Goal: Task Accomplishment & Management: Use online tool/utility

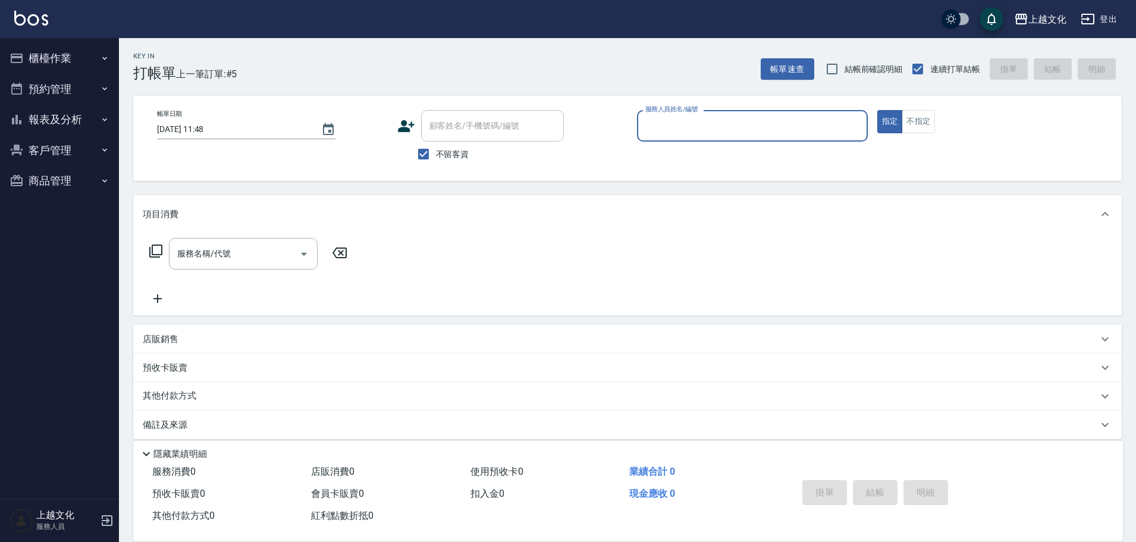
click at [706, 125] on input "服務人員姓名/編號" at bounding box center [752, 125] width 220 height 21
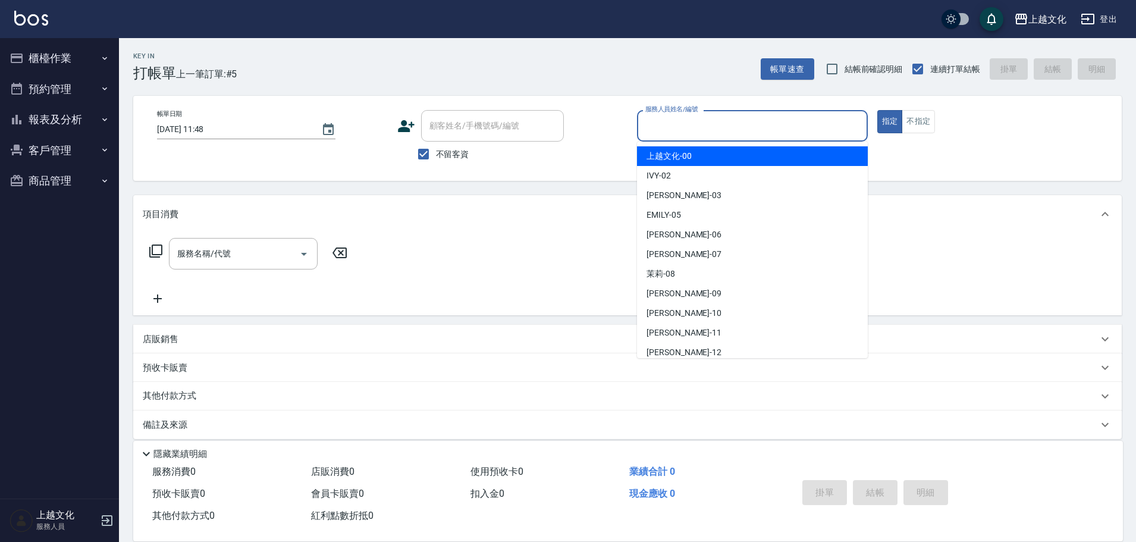
click at [714, 126] on input "服務人員姓名/編號" at bounding box center [752, 125] width 220 height 21
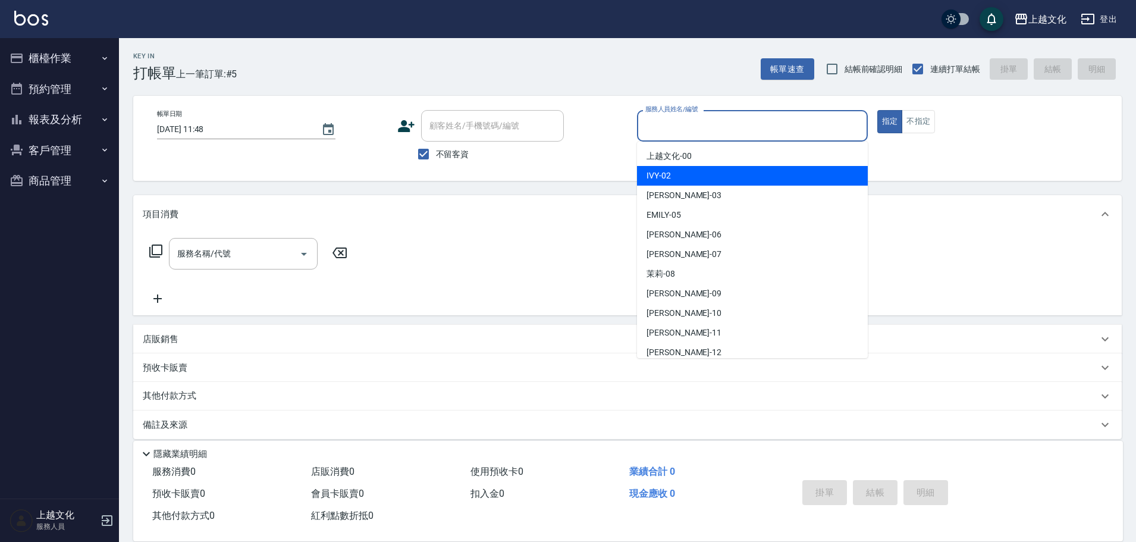
click at [698, 175] on div "IVY -02" at bounding box center [752, 176] width 231 height 20
click at [699, 175] on div "帳單日期 [DATE] 11:48 顧客姓名/手機號碼/編號 顧客姓名/手機號碼/編號 不留客資 服務人員姓名/編號 服務人員姓名/編號 指定 不指定" at bounding box center [627, 138] width 988 height 85
type input "IVY-02"
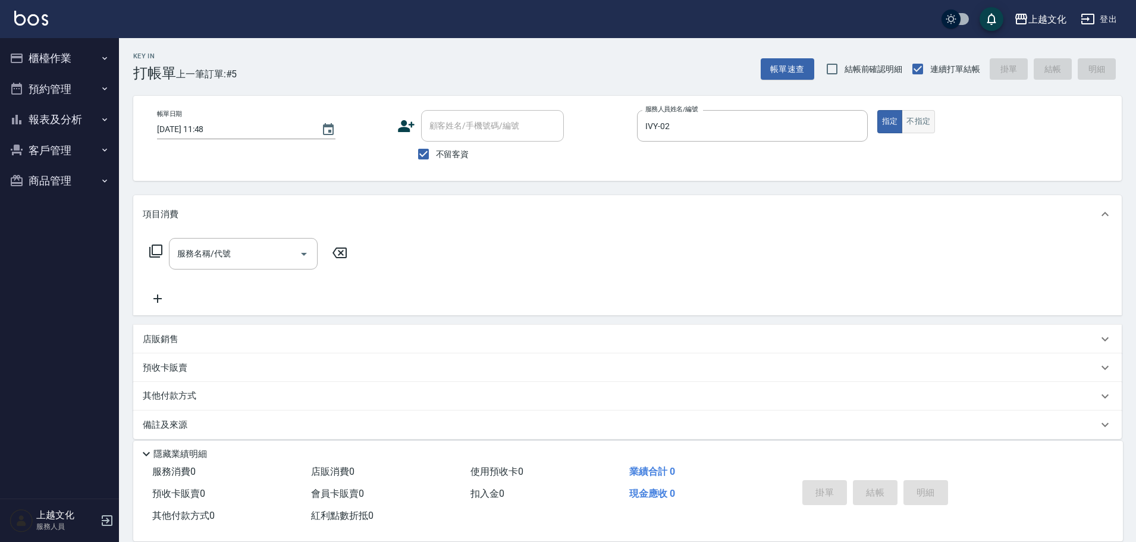
click at [921, 129] on button "不指定" at bounding box center [918, 121] width 33 height 23
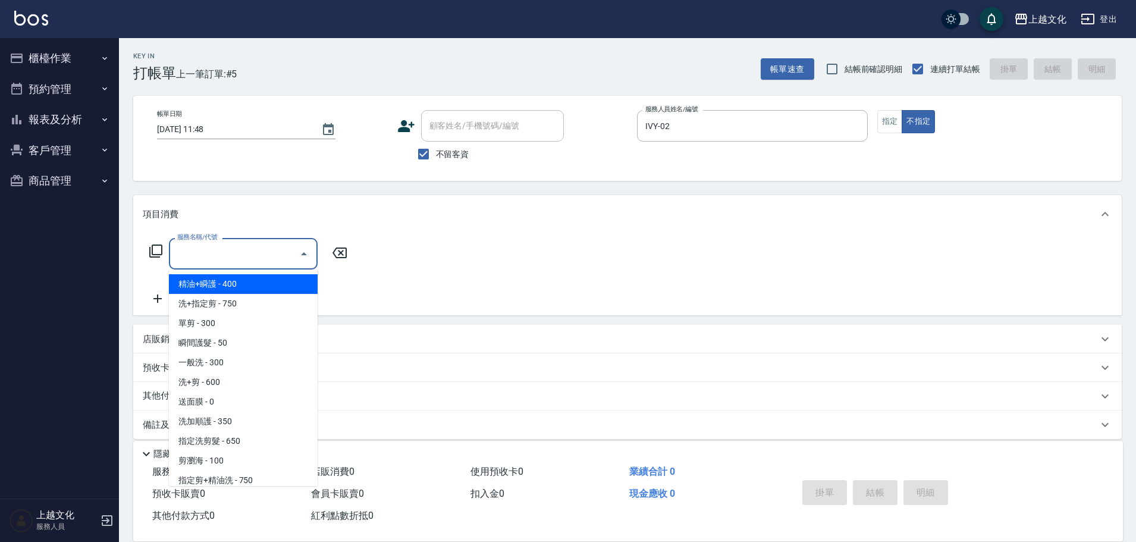
click at [253, 250] on input "服務名稱/代號" at bounding box center [234, 253] width 120 height 21
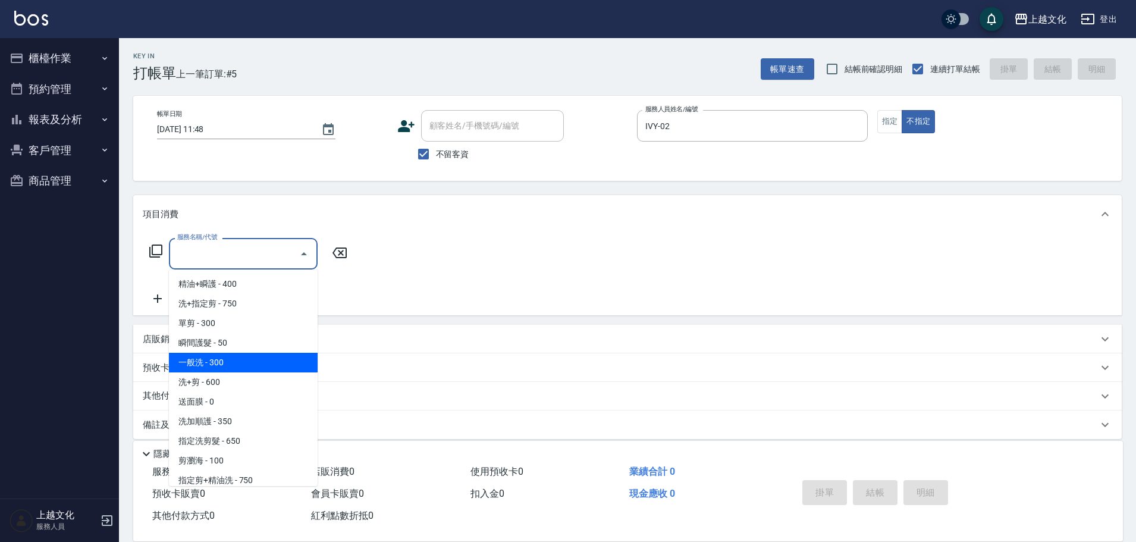
click at [222, 366] on span "一般洗 - 300" at bounding box center [243, 363] width 149 height 20
type input "一般洗(105)"
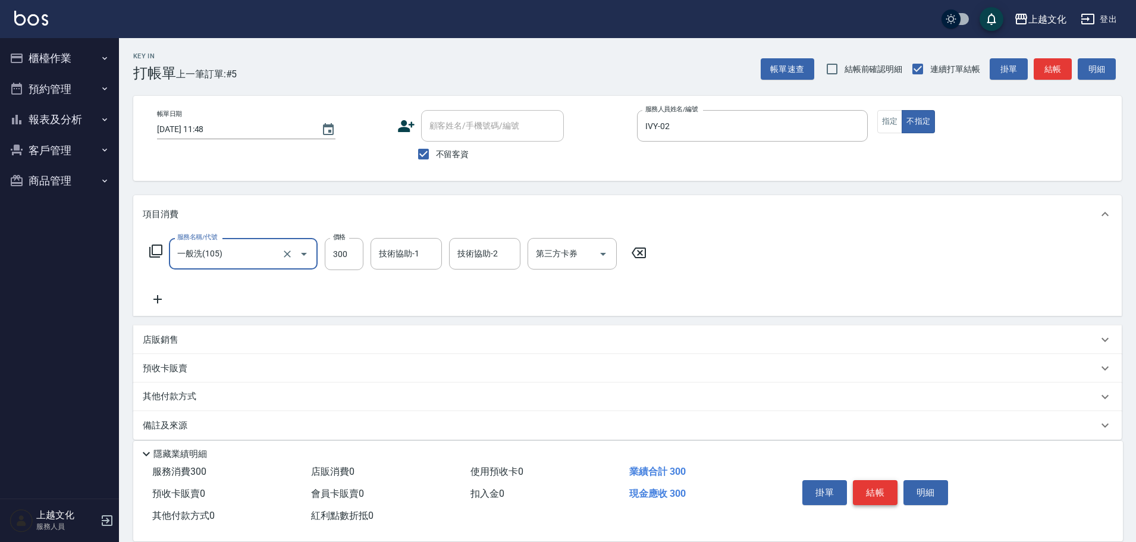
click at [858, 488] on button "結帳" at bounding box center [875, 492] width 45 height 25
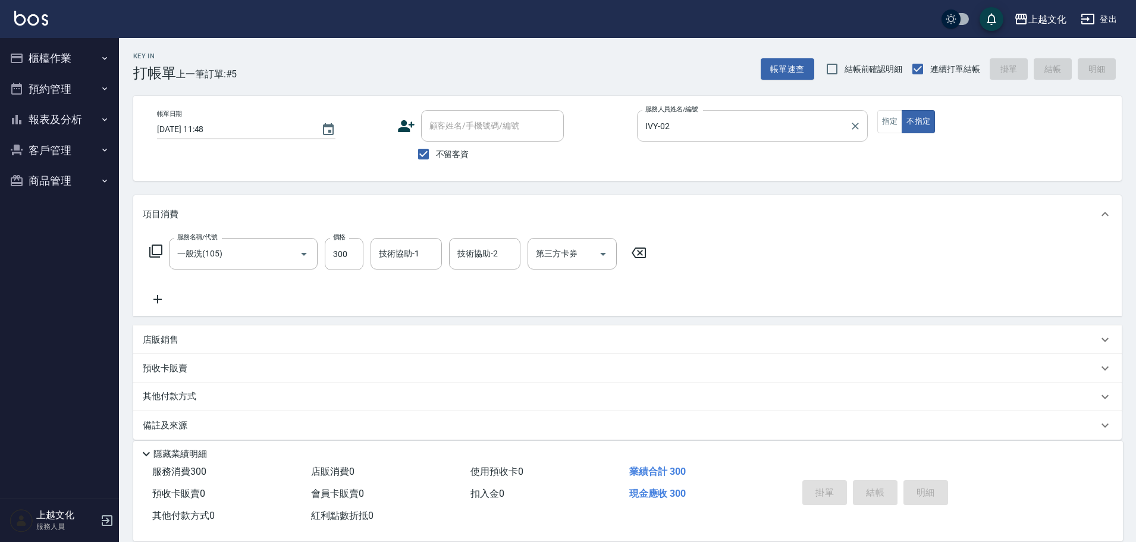
type input "[DATE] 13:50"
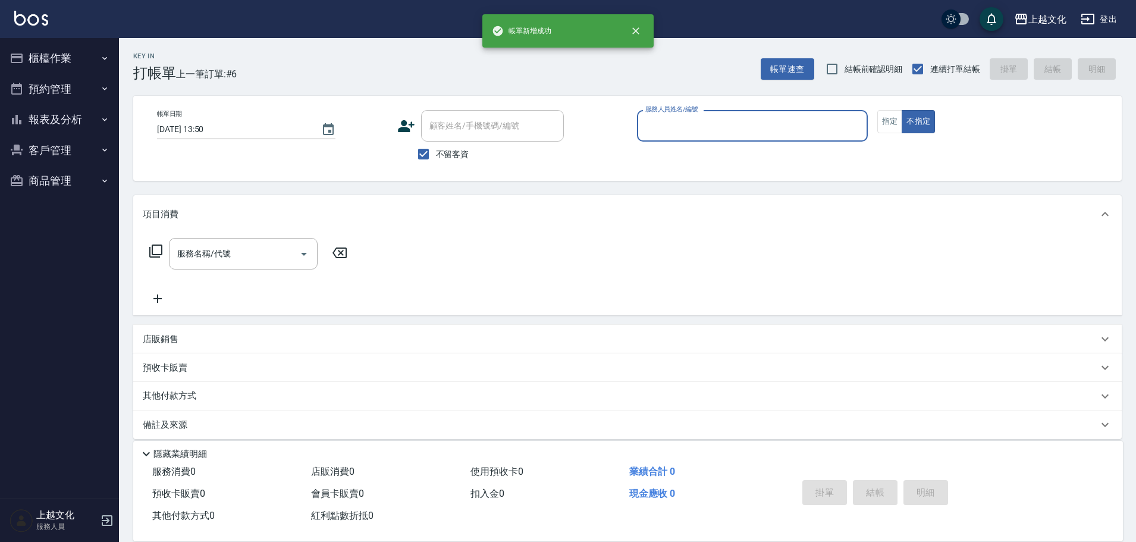
click at [756, 128] on input "服務人員姓名/編號" at bounding box center [752, 125] width 220 height 21
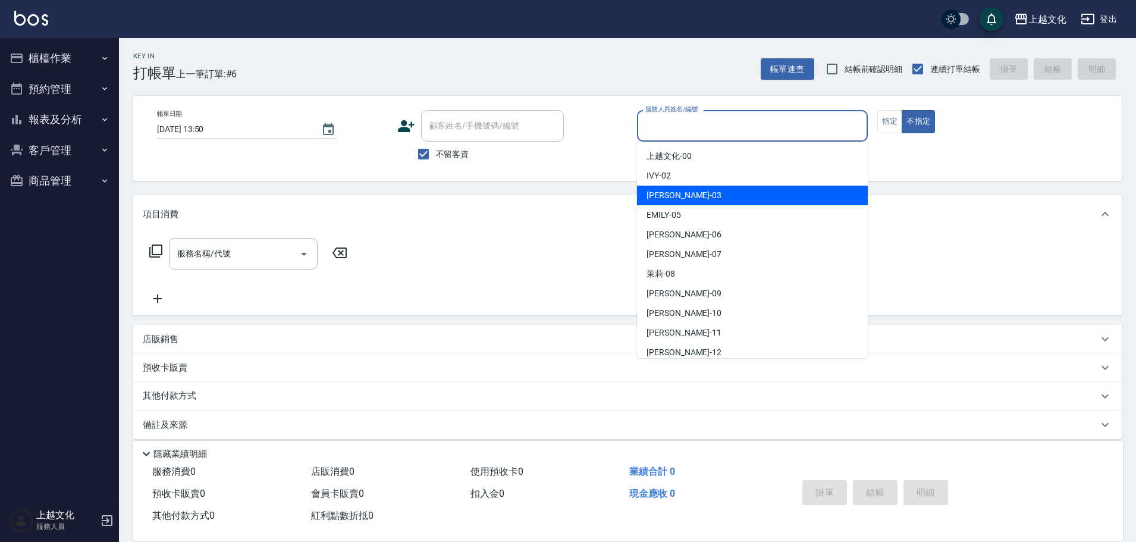
click at [740, 191] on div "[PERSON_NAME] -03" at bounding box center [752, 196] width 231 height 20
click at [740, 191] on div "Key In 打帳單 上一筆訂單:#6 帳單速查 結帳前確認明細 連續打單結帳 掛單 結帳 明細 帳單日期 [DATE] 13:50 顧客姓名/手機號碼/編號…" at bounding box center [627, 295] width 1017 height 515
type input "[PERSON_NAME]-03"
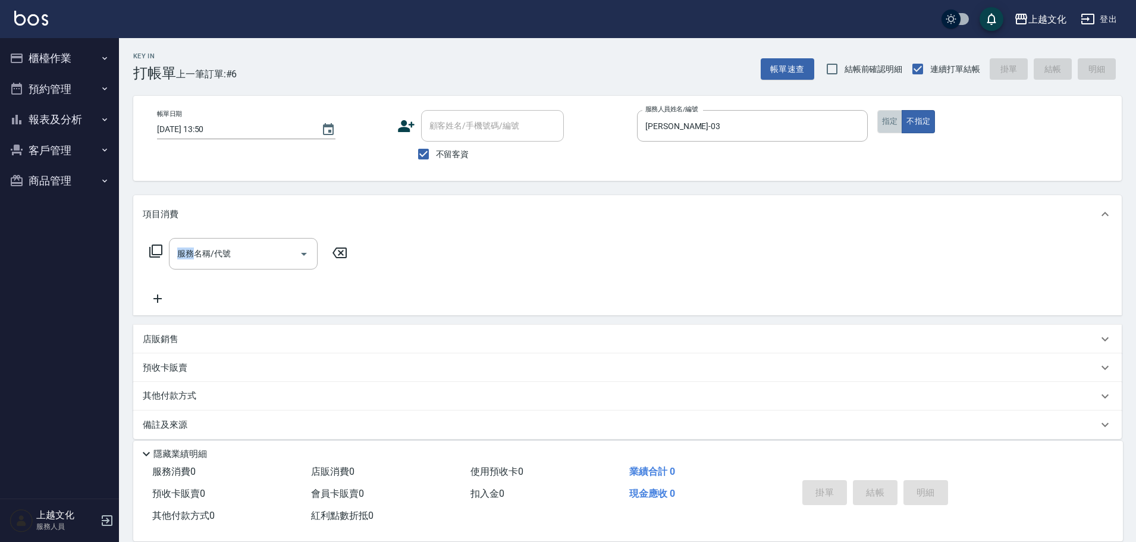
drag, startPoint x: 883, startPoint y: 125, endPoint x: 377, endPoint y: 233, distance: 516.8
click at [880, 125] on button "指定" at bounding box center [890, 121] width 26 height 23
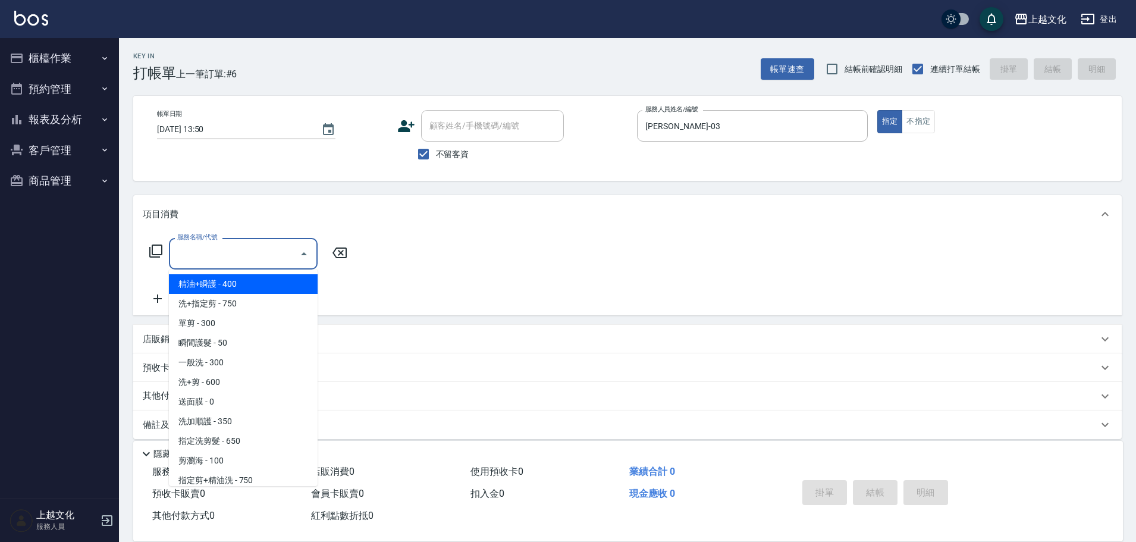
click at [274, 250] on input "服務名稱/代號" at bounding box center [234, 253] width 120 height 21
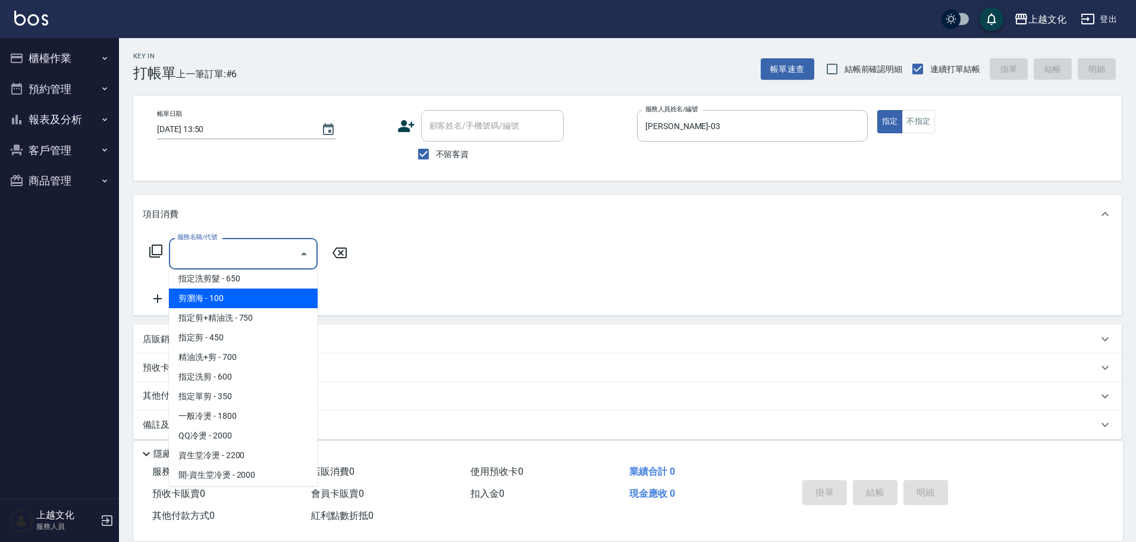
scroll to position [178, 0]
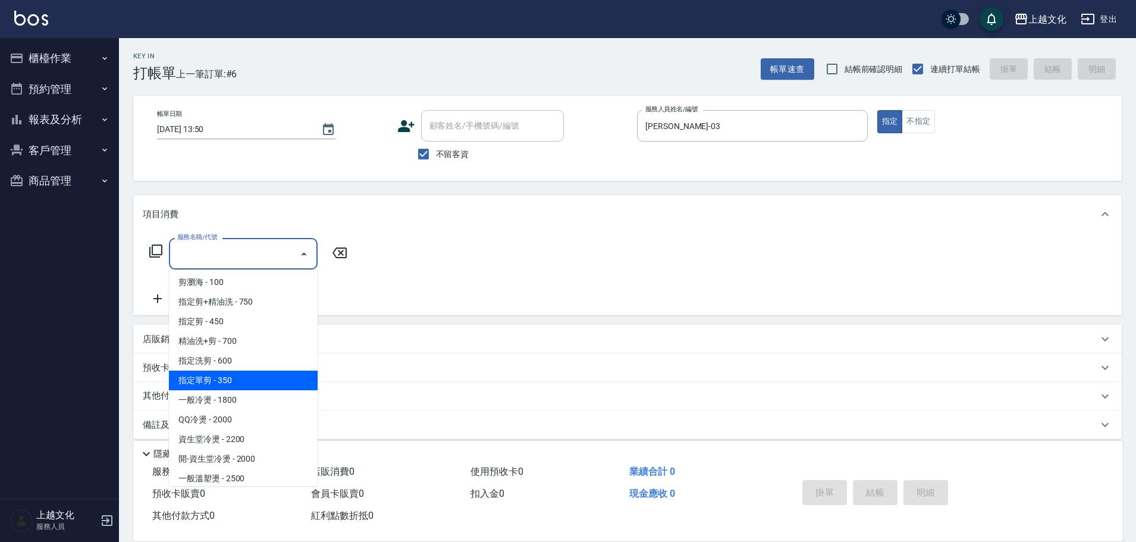
click at [243, 379] on span "指定單剪 - 350" at bounding box center [243, 380] width 149 height 20
type input "指定單剪(209)"
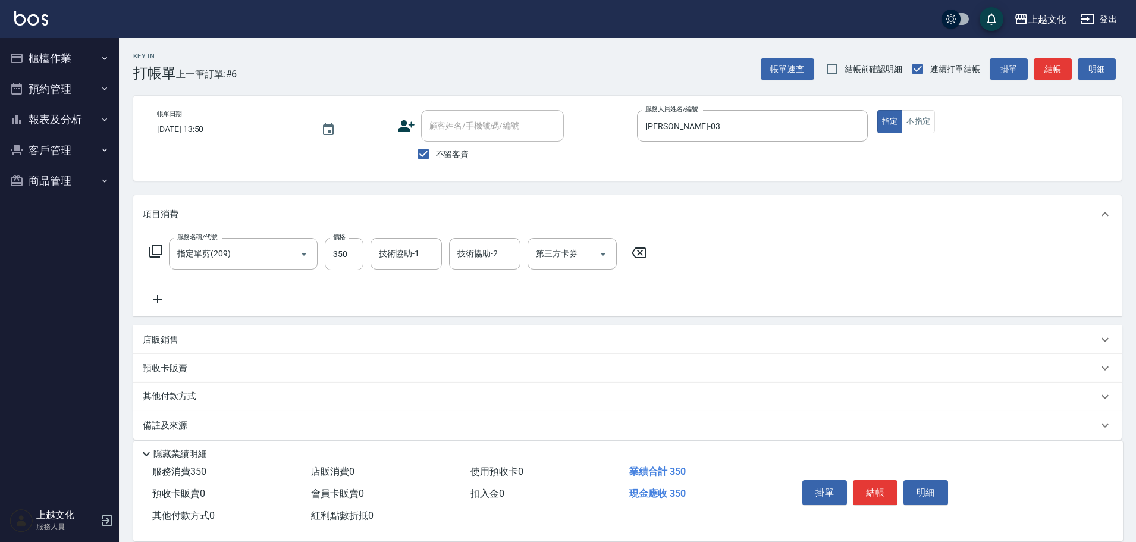
drag, startPoint x: 169, startPoint y: 397, endPoint x: 175, endPoint y: 385, distance: 12.8
click at [169, 392] on p "其他付款方式" at bounding box center [172, 396] width 59 height 13
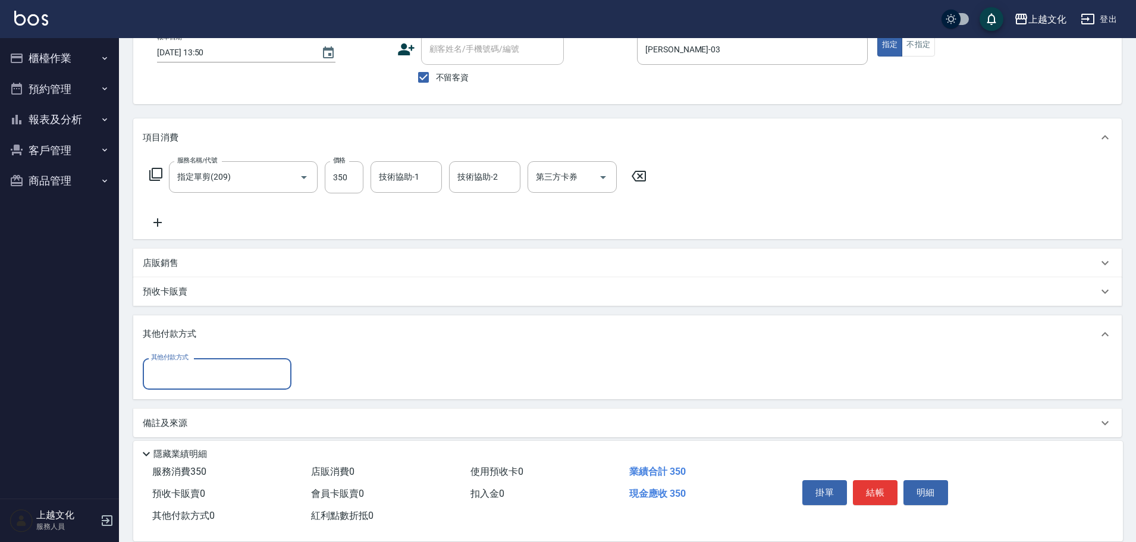
scroll to position [86, 0]
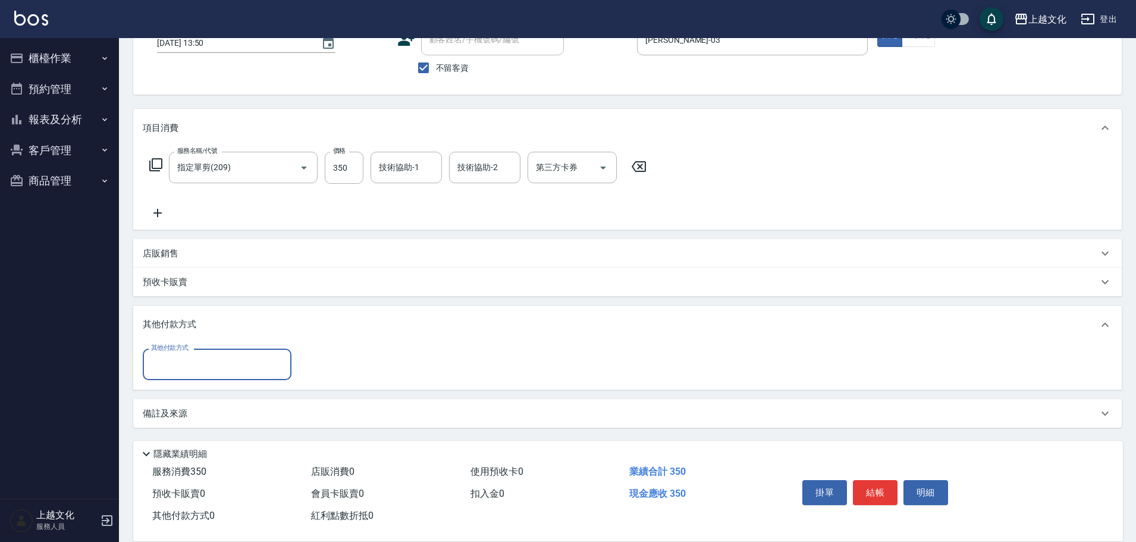
click at [183, 370] on input "其他付款方式" at bounding box center [217, 364] width 138 height 21
click at [161, 370] on input "其他付款方式" at bounding box center [217, 364] width 138 height 21
click at [158, 368] on input "其他付款方式" at bounding box center [217, 364] width 138 height 21
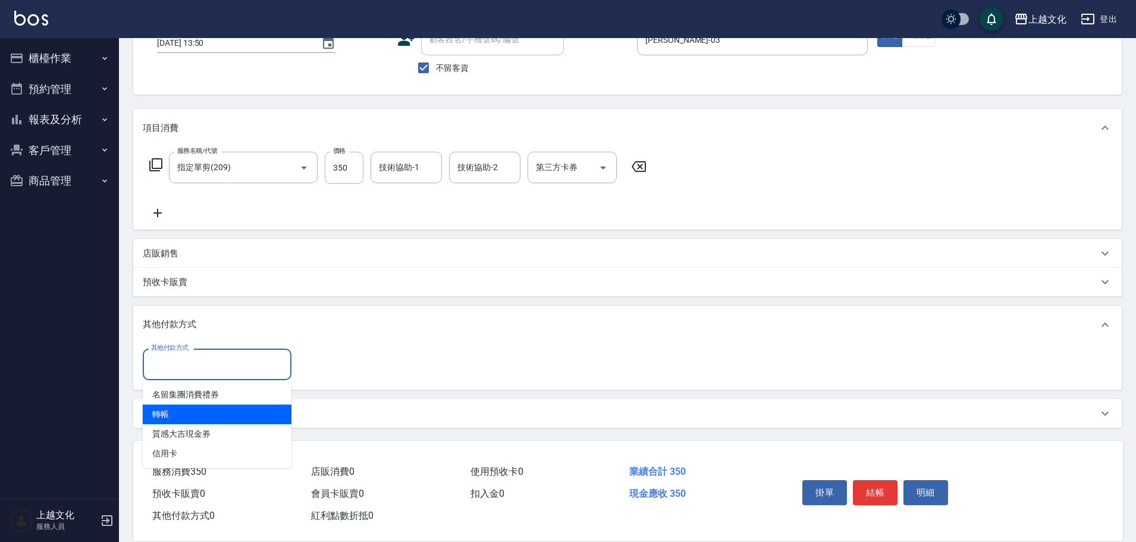
click at [161, 404] on span "轉帳" at bounding box center [217, 414] width 149 height 20
type input "轉帳"
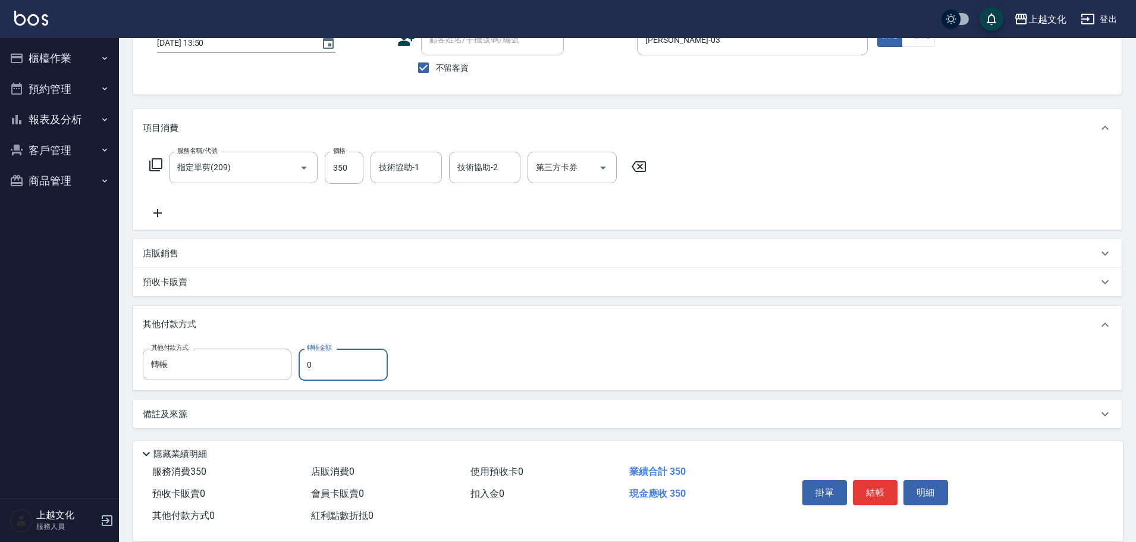
click at [305, 369] on input "0" at bounding box center [343, 364] width 89 height 32
type input "350"
click at [878, 489] on button "結帳" at bounding box center [875, 492] width 45 height 25
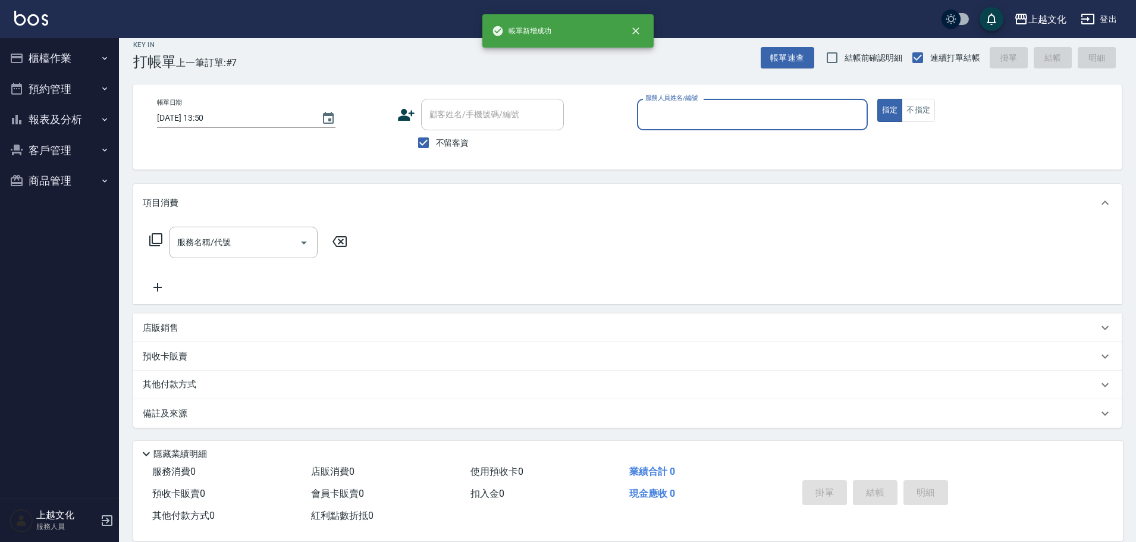
scroll to position [11, 0]
click at [718, 116] on input "服務人員姓名/編號" at bounding box center [752, 114] width 220 height 21
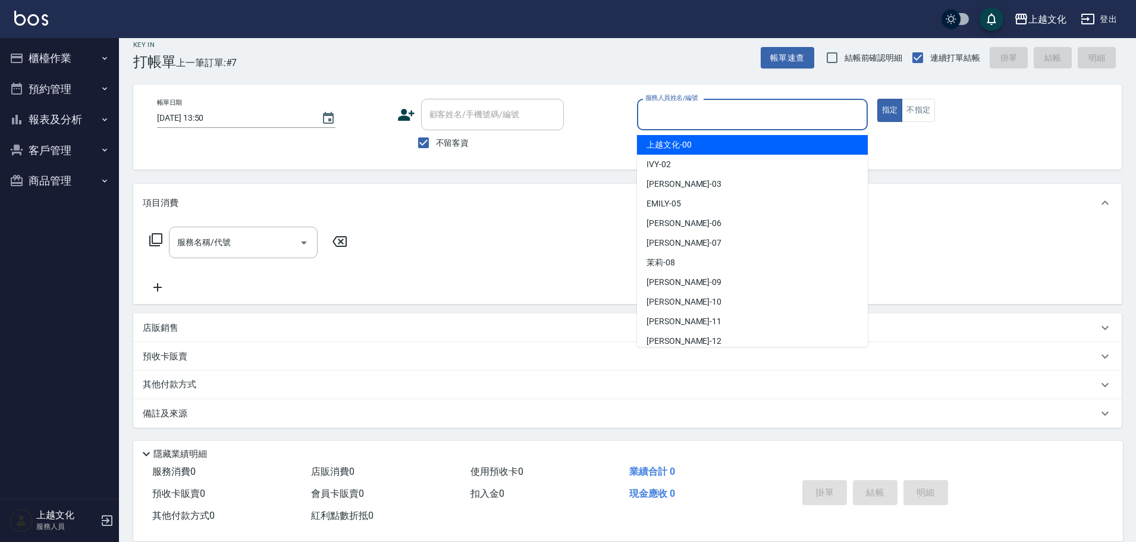
click at [699, 115] on input "服務人員姓名/編號" at bounding box center [752, 114] width 220 height 21
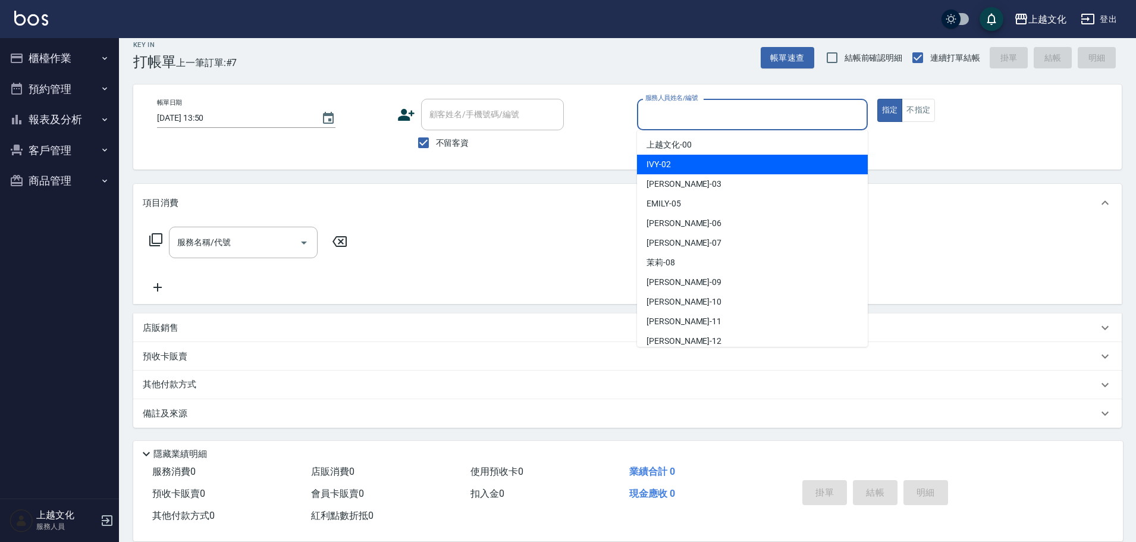
drag, startPoint x: 692, startPoint y: 159, endPoint x: 467, endPoint y: 211, distance: 230.5
click at [693, 159] on div "IVY -02" at bounding box center [752, 165] width 231 height 20
type input "IVY-02"
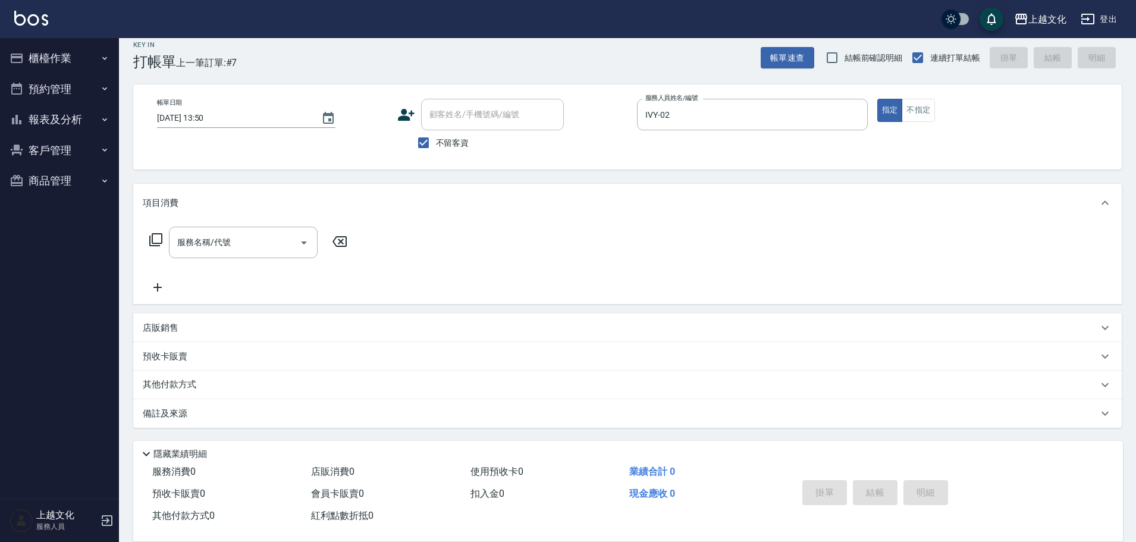
click at [154, 238] on icon at bounding box center [156, 240] width 14 height 14
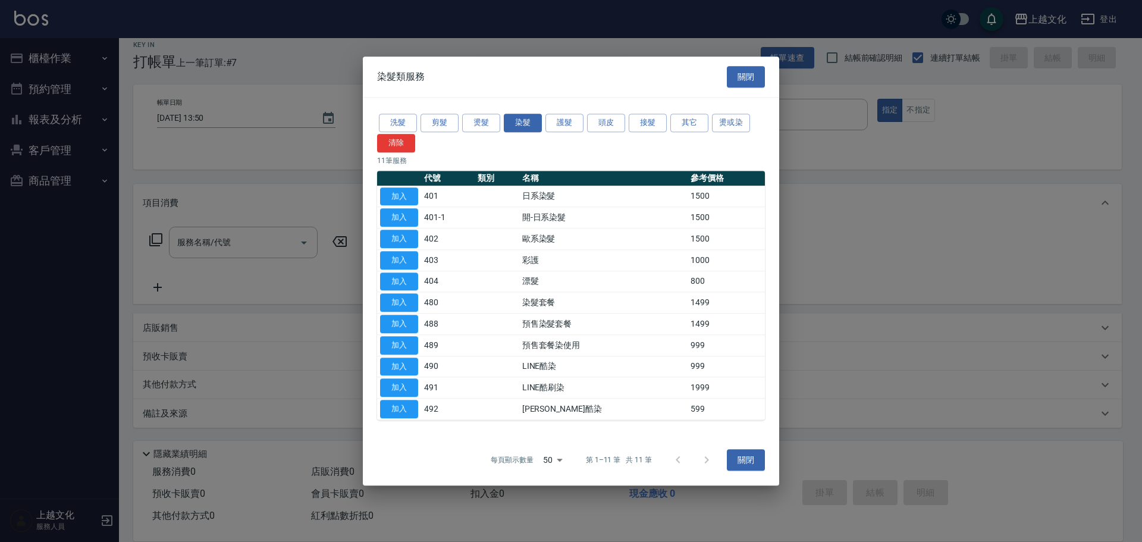
click at [394, 188] on button "加入" at bounding box center [399, 196] width 38 height 18
type input "日系染髮(401)"
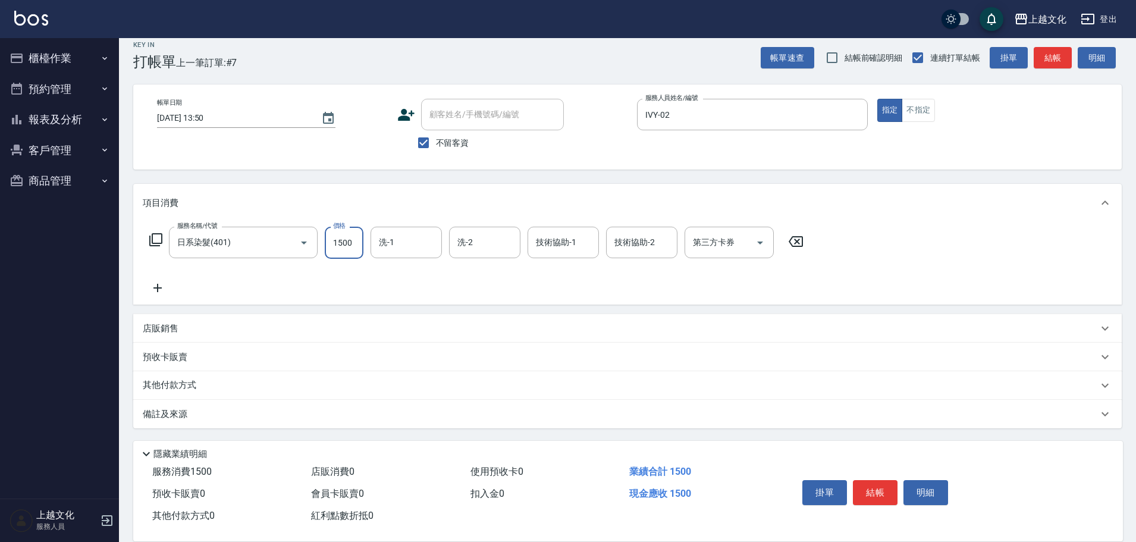
click at [339, 256] on input "1500" at bounding box center [344, 243] width 39 height 32
type input "2300"
click at [869, 491] on button "結帳" at bounding box center [875, 492] width 45 height 25
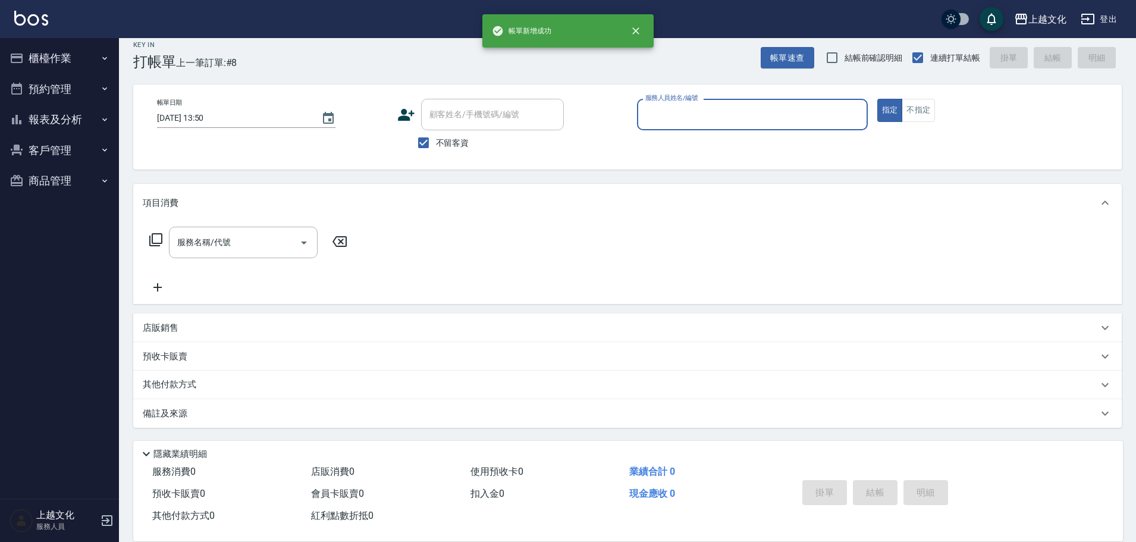
click at [688, 112] on input "服務人員姓名/編號" at bounding box center [752, 114] width 220 height 21
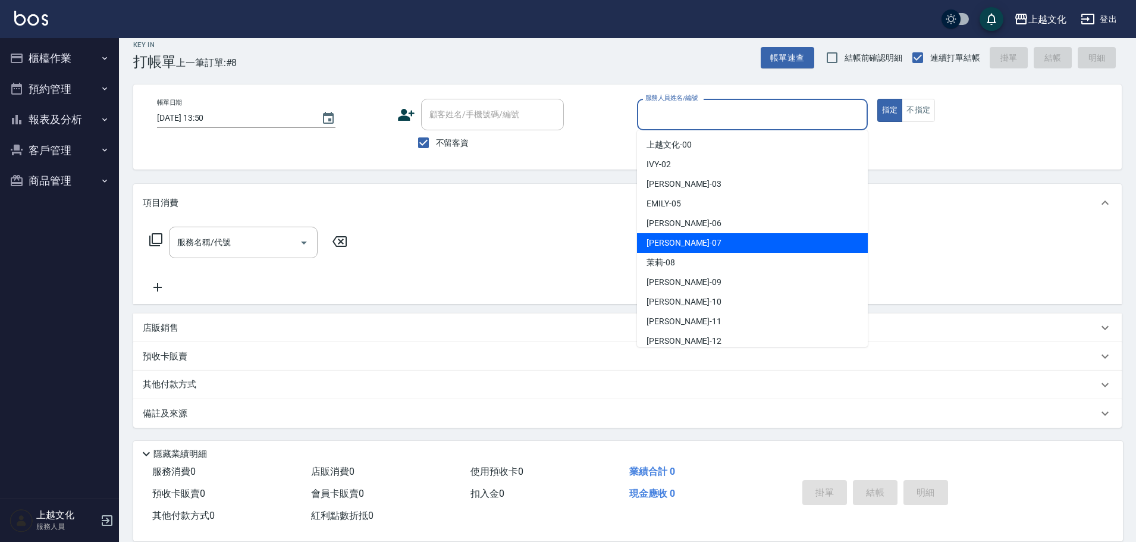
click at [676, 236] on div "[PERSON_NAME] -07" at bounding box center [752, 243] width 231 height 20
type input "[PERSON_NAME]-07"
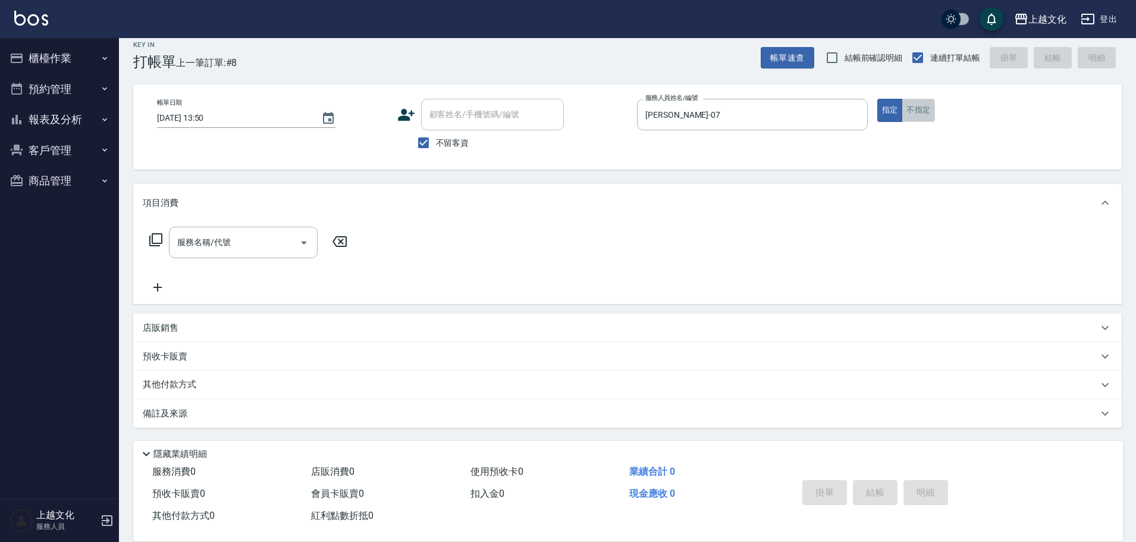
click at [925, 110] on button "不指定" at bounding box center [918, 110] width 33 height 23
click at [204, 247] on input "服務名稱/代號" at bounding box center [234, 242] width 120 height 21
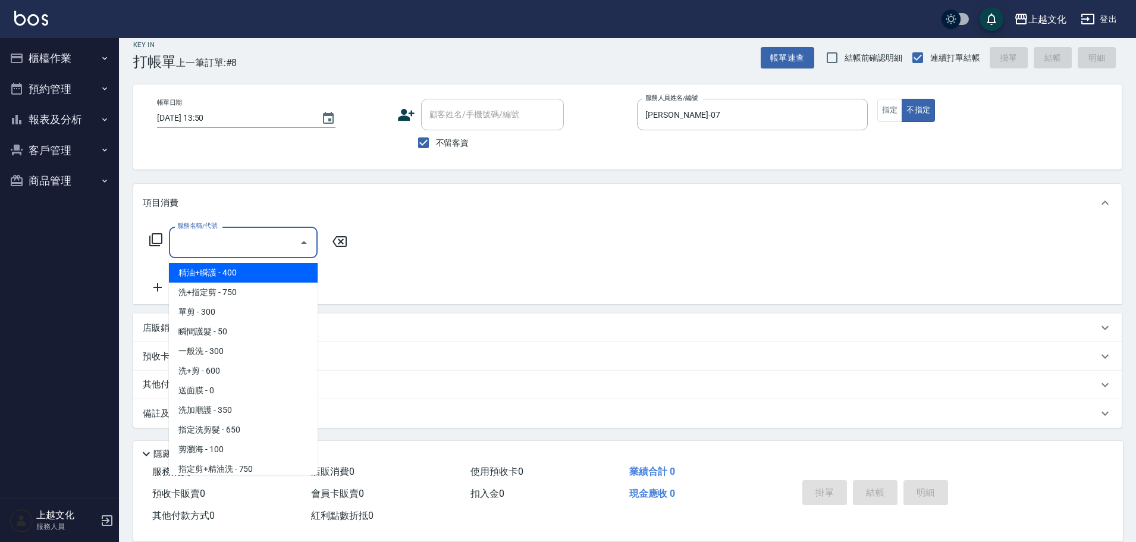
drag, startPoint x: 231, startPoint y: 271, endPoint x: 324, endPoint y: 293, distance: 95.9
click at [231, 270] on span "精油+瞬護 - 400" at bounding box center [243, 273] width 149 height 20
click at [233, 270] on div "服務名稱/代號 服務名稱/代號" at bounding box center [249, 261] width 212 height 68
type input "精油+瞬護(101)"
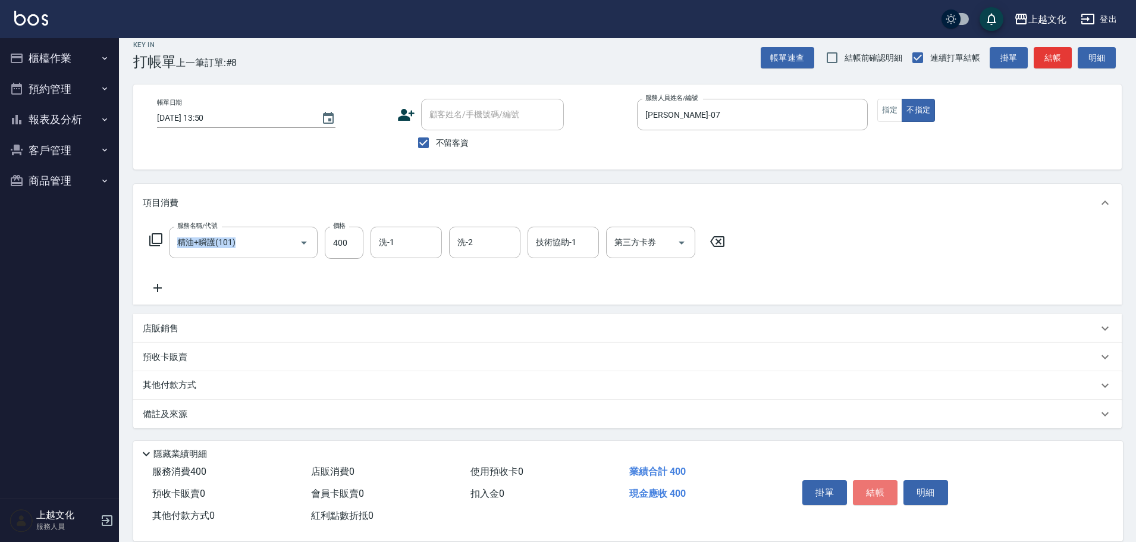
drag, startPoint x: 869, startPoint y: 484, endPoint x: 871, endPoint y: 476, distance: 7.9
click at [869, 484] on button "結帳" at bounding box center [875, 492] width 45 height 25
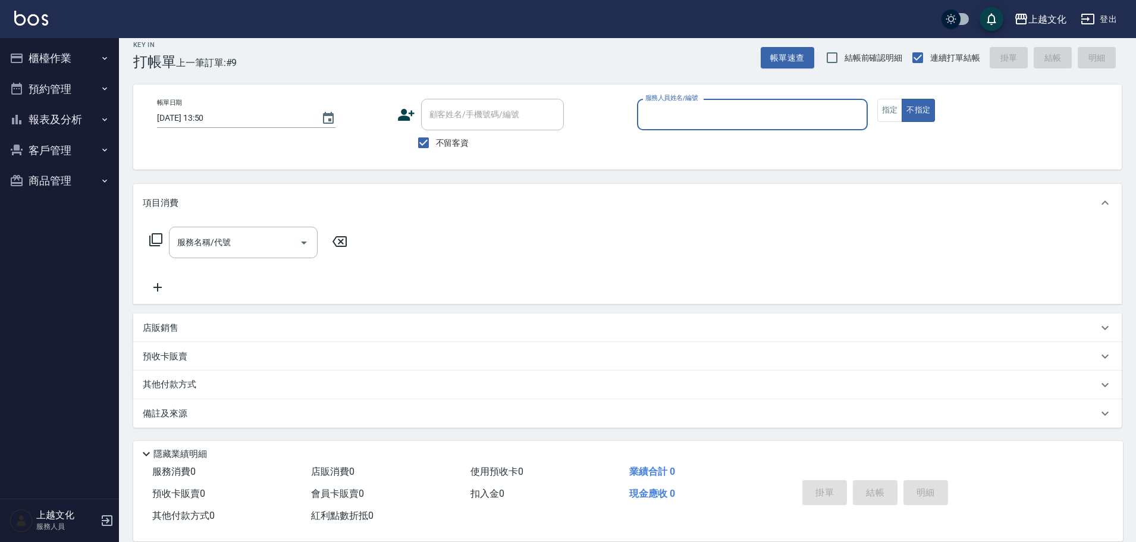
click at [56, 134] on button "報表及分析" at bounding box center [59, 119] width 109 height 31
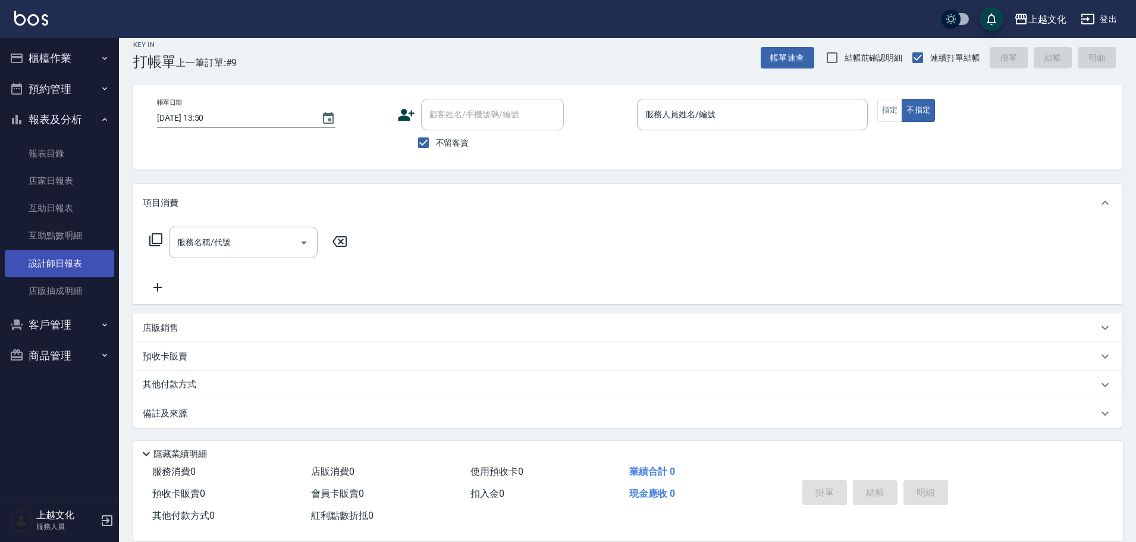
click at [106, 260] on link "設計師日報表" at bounding box center [59, 263] width 109 height 27
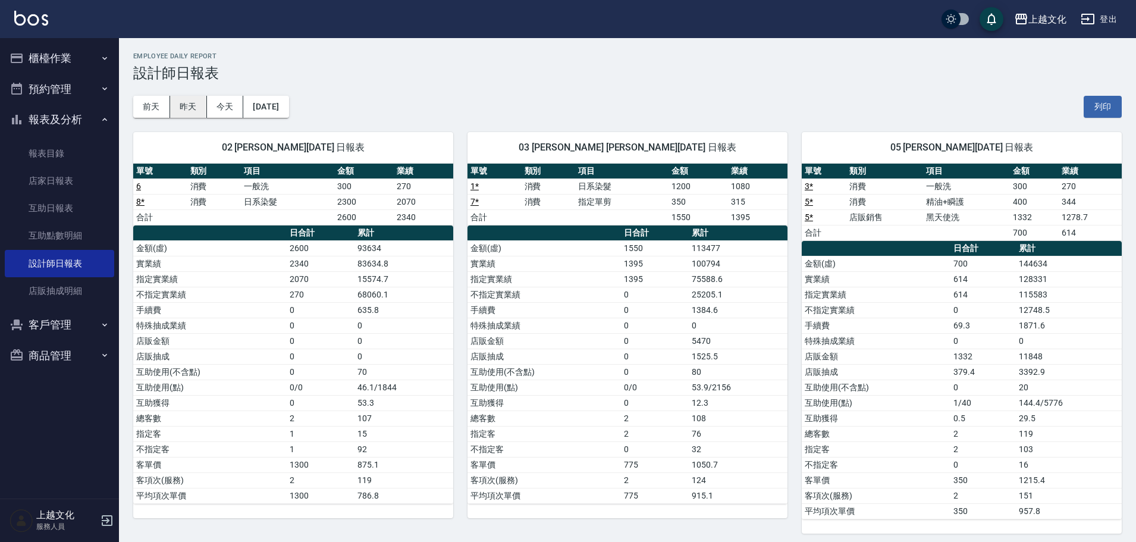
click at [187, 106] on button "昨天" at bounding box center [188, 107] width 37 height 22
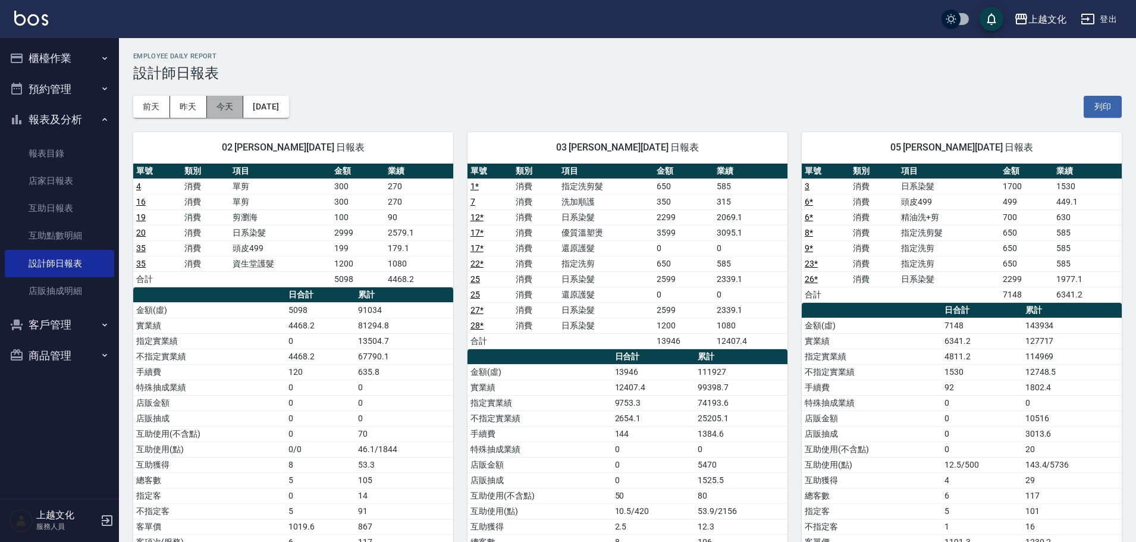
click at [218, 107] on button "今天" at bounding box center [225, 107] width 37 height 22
